Goal: Use online tool/utility: Utilize a website feature to perform a specific function

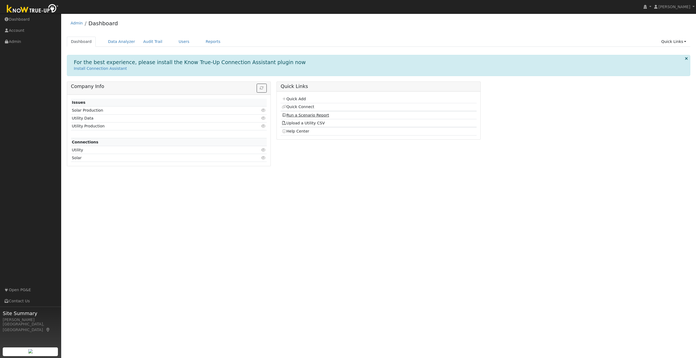
click at [313, 115] on link "Run a Scenario Report" at bounding box center [306, 115] width 48 height 4
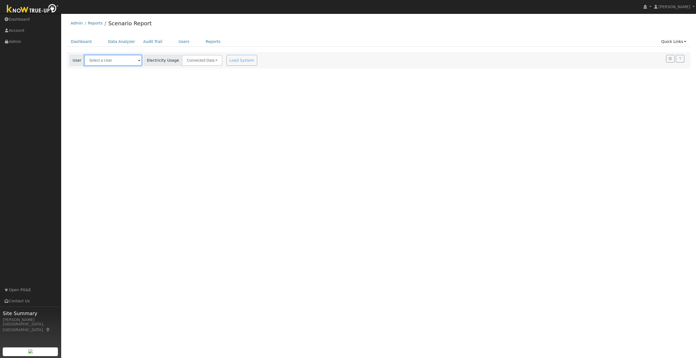
click at [119, 63] on input "text" at bounding box center [113, 60] width 58 height 11
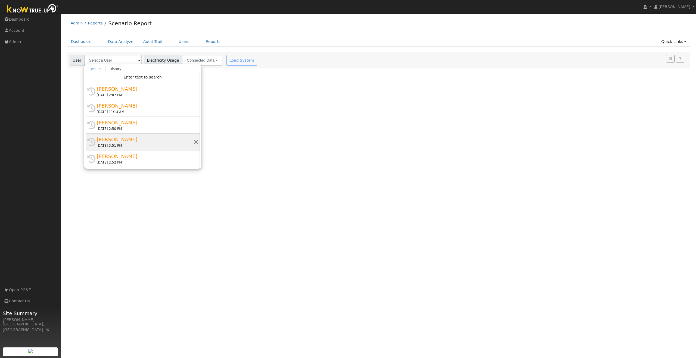
click at [121, 139] on div "[PERSON_NAME]" at bounding box center [145, 139] width 97 height 7
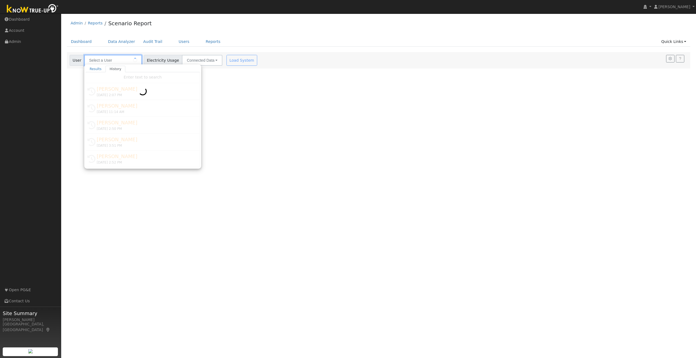
type input "[PERSON_NAME]"
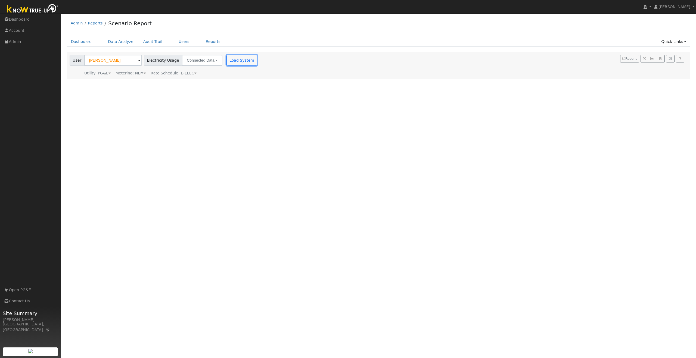
click at [231, 61] on button "Load System" at bounding box center [242, 60] width 31 height 11
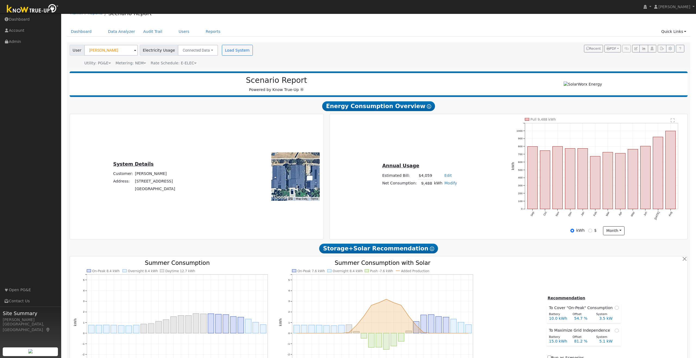
scroll to position [10, 0]
click at [662, 49] on icon "button" at bounding box center [662, 49] width 4 height 3
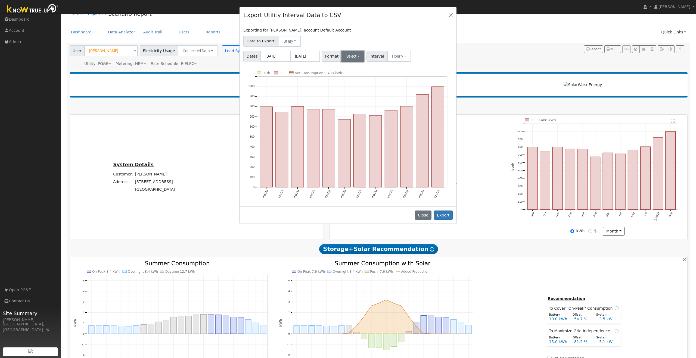
click at [358, 55] on button "Select" at bounding box center [353, 56] width 23 height 11
click at [355, 70] on link "Generic" at bounding box center [360, 68] width 39 height 8
click at [445, 213] on button "Export" at bounding box center [443, 215] width 19 height 9
